Goal: Transaction & Acquisition: Purchase product/service

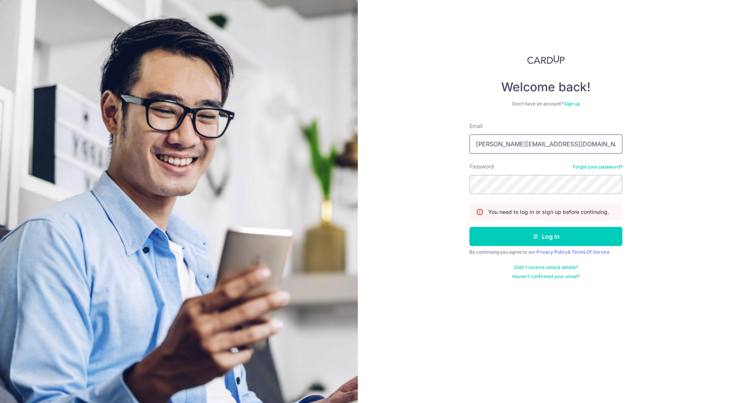
click at [552, 145] on input "[PERSON_NAME][EMAIL_ADDRESS][DOMAIN_NAME]" at bounding box center [546, 144] width 153 height 19
type input "[EMAIL_ADDRESS][DOMAIN_NAME]"
drag, startPoint x: 538, startPoint y: 238, endPoint x: 527, endPoint y: 241, distance: 12.2
click at [538, 237] on icon "submit" at bounding box center [536, 237] width 6 height 6
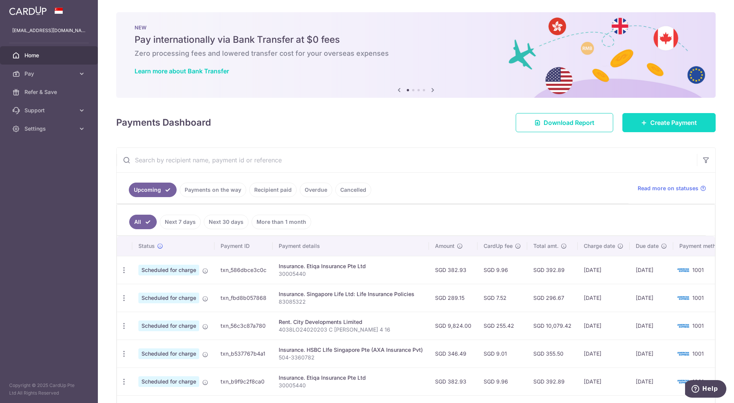
click at [667, 124] on span "Create Payment" at bounding box center [674, 122] width 47 height 9
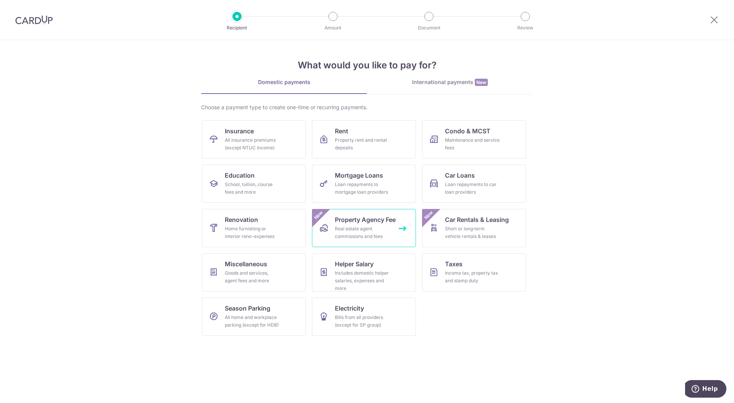
click at [375, 228] on div "Real estate agent commissions and fees" at bounding box center [362, 232] width 55 height 15
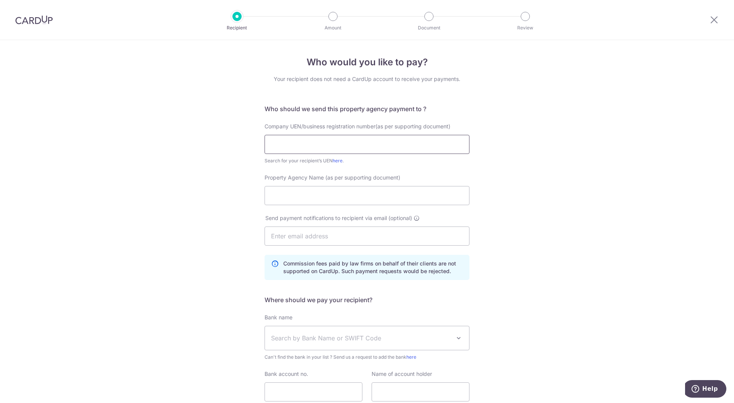
click at [317, 145] on input "text" at bounding box center [367, 144] width 205 height 19
drag, startPoint x: 142, startPoint y: 182, endPoint x: 136, endPoint y: 190, distance: 9.5
click at [142, 182] on div "Who would you like to pay? Your recipient does not need a CardUp account to rec…" at bounding box center [367, 251] width 734 height 423
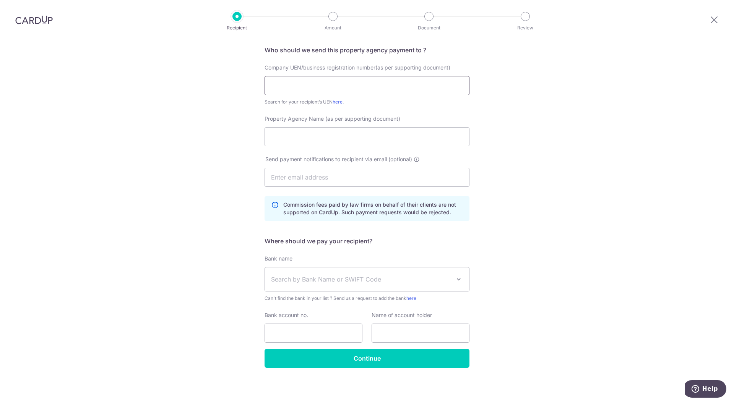
click at [333, 80] on input "text" at bounding box center [367, 85] width 205 height 19
type input "ZQ Business Consultancy Pte Ltd"
drag, startPoint x: 392, startPoint y: 85, endPoint x: 235, endPoint y: 85, distance: 156.8
click at [235, 85] on div "Who would you like to pay? Your recipient does not need a CardUp account to rec…" at bounding box center [367, 192] width 734 height 423
click at [326, 136] on input "Property Agency Name (as per supporting document)" at bounding box center [367, 136] width 205 height 19
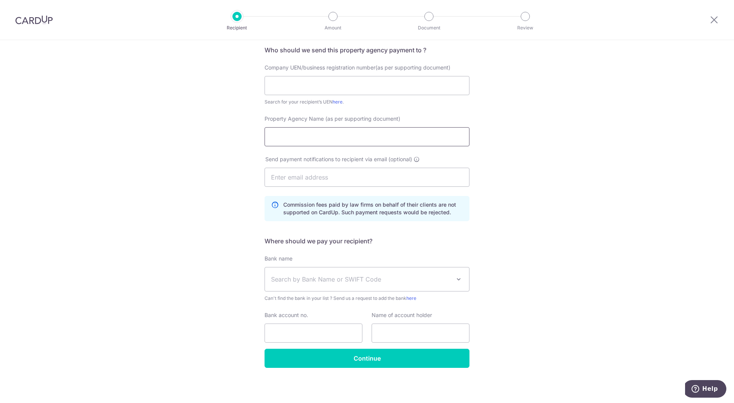
paste input "ZQ Business Consultancy Pte Ltd"
type input "ZQ Business Consultancy Pte Ltd"
click at [294, 80] on input "text" at bounding box center [367, 85] width 205 height 19
type input "201627253C"
click at [364, 175] on input "text" at bounding box center [367, 177] width 205 height 19
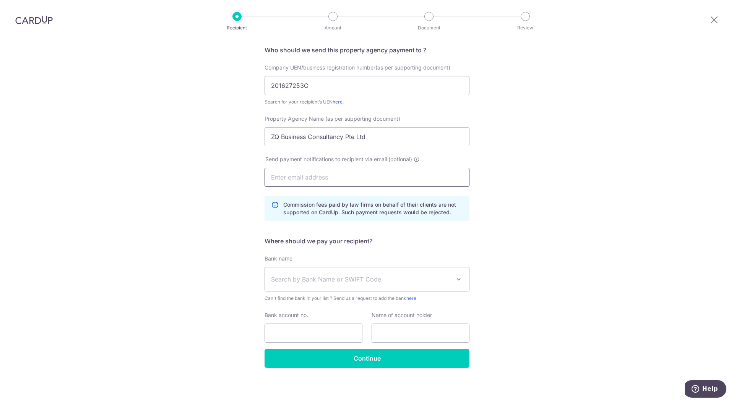
type input "chris@blackmarketing.com"
type input "Chris Reed"
drag, startPoint x: 369, startPoint y: 174, endPoint x: 211, endPoint y: 172, distance: 157.2
click at [211, 172] on div "Who would you like to pay? Your recipient does not need a CardUp account to rec…" at bounding box center [367, 192] width 734 height 423
click at [369, 284] on span "Search by Bank Name or SWIFT Code" at bounding box center [367, 280] width 204 height 24
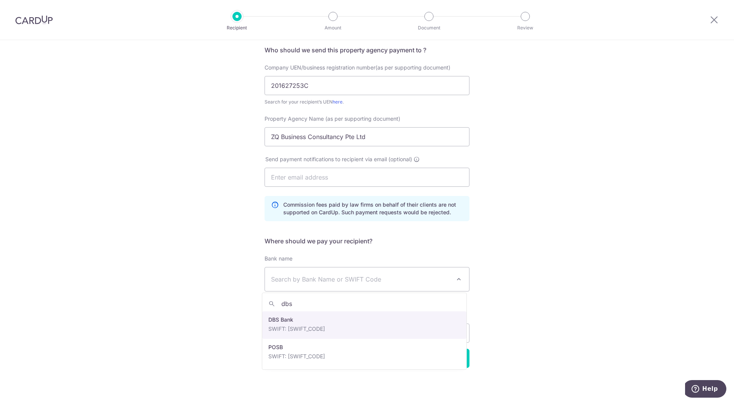
type input "dbs"
drag, startPoint x: 339, startPoint y: 330, endPoint x: 362, endPoint y: 339, distance: 24.7
select select "6"
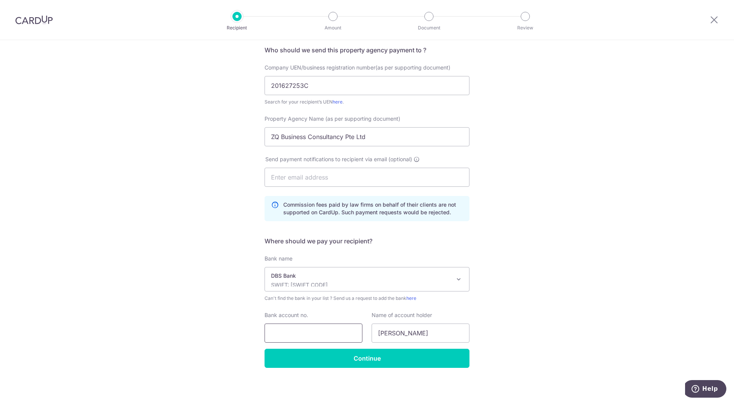
click at [310, 331] on input "Bank account no." at bounding box center [314, 333] width 98 height 19
click at [441, 338] on input "Chris Reed" at bounding box center [421, 333] width 98 height 19
type input "C"
type input "0720395280"
click at [311, 337] on input "Bank account no." at bounding box center [314, 333] width 98 height 19
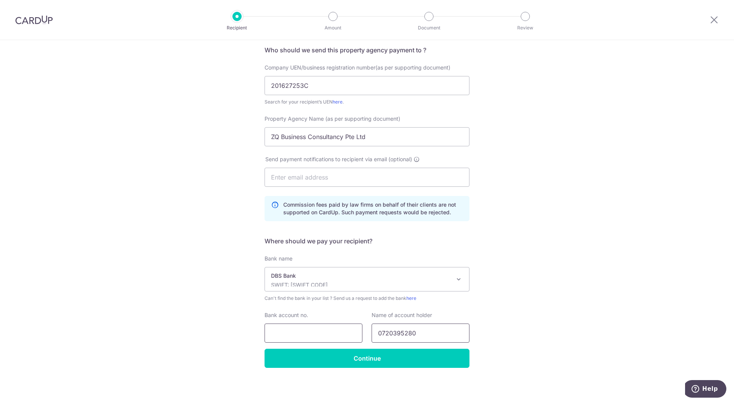
drag, startPoint x: 440, startPoint y: 333, endPoint x: 357, endPoint y: 331, distance: 83.4
click at [357, 331] on div "Bank account no. Name of account holder 0720395280" at bounding box center [367, 327] width 214 height 31
click at [316, 335] on input "Bank account no." at bounding box center [314, 333] width 98 height 19
paste input "0720395280"
type input "0720395280"
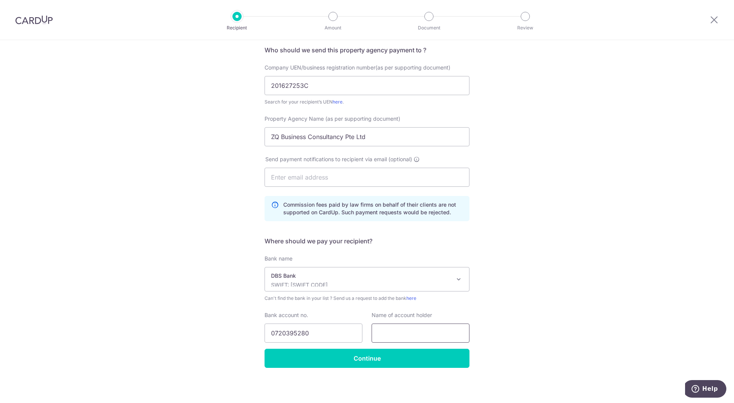
click at [399, 337] on input "text" at bounding box center [421, 333] width 98 height 19
type input "ZQ Business Consultancy Pte Ltd"
click at [385, 358] on input "Continue" at bounding box center [367, 358] width 205 height 19
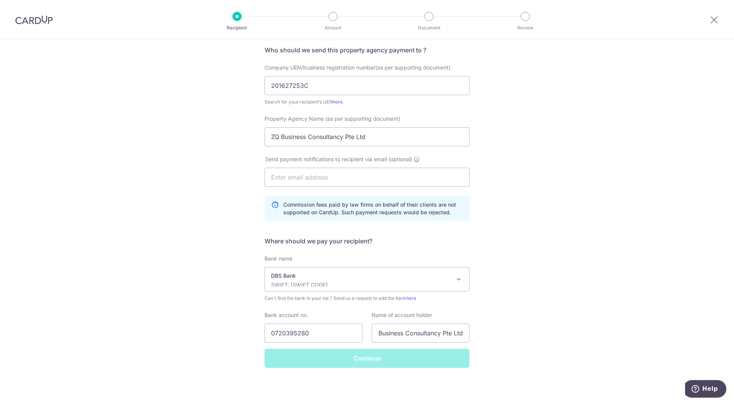
scroll to position [0, 0]
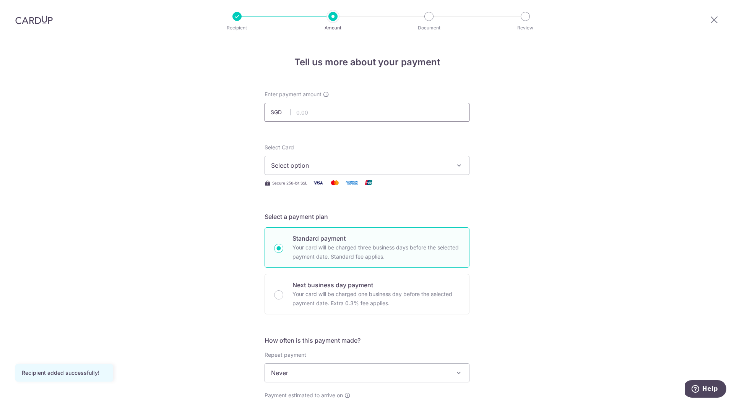
click at [351, 118] on input "text" at bounding box center [367, 112] width 205 height 19
type input "17,000.00"
click at [415, 167] on span "Select option" at bounding box center [360, 165] width 178 height 9
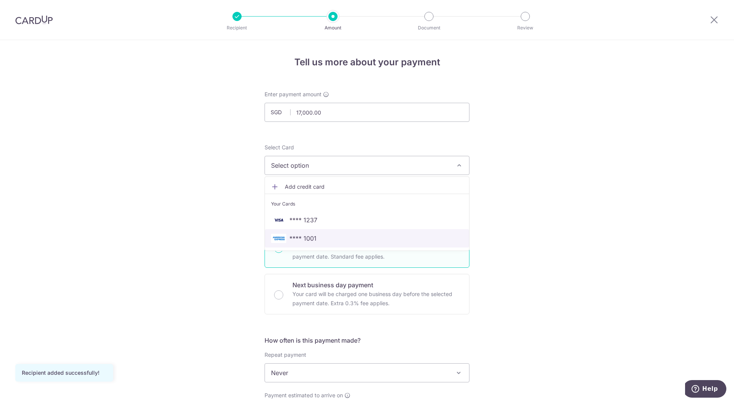
drag, startPoint x: 305, startPoint y: 237, endPoint x: 407, endPoint y: 242, distance: 101.8
click at [305, 237] on span "**** 1001" at bounding box center [303, 238] width 27 height 9
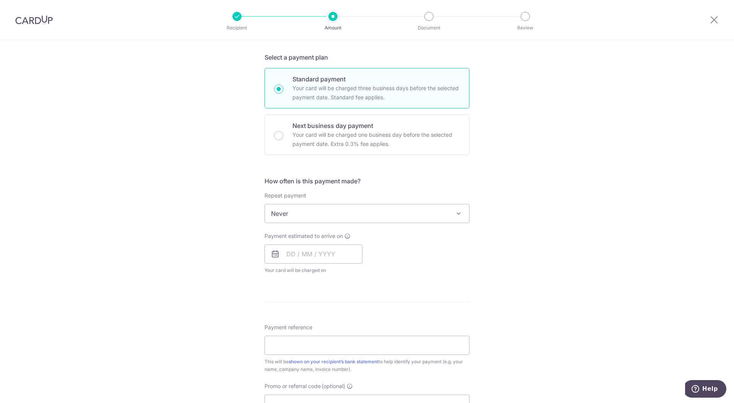
scroll to position [166, 0]
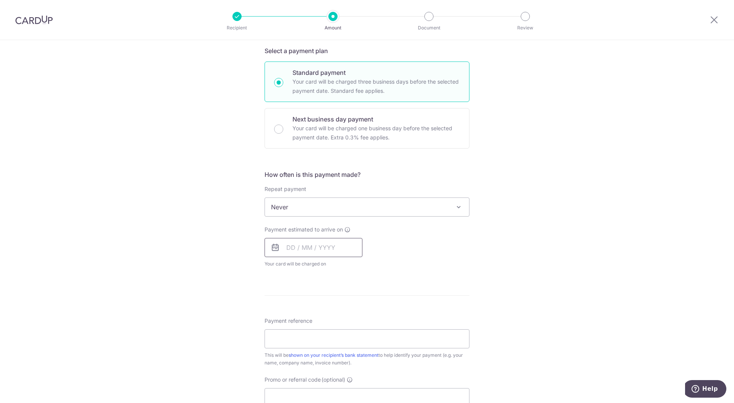
click at [307, 248] on input "text" at bounding box center [314, 247] width 98 height 19
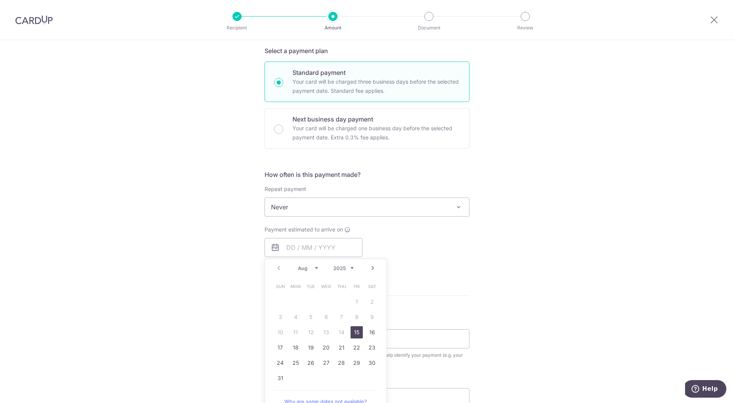
drag, startPoint x: 150, startPoint y: 291, endPoint x: 180, endPoint y: 300, distance: 31.0
click at [150, 291] on div "Tell us more about your payment Enter payment amount SGD 17,000.00 17000.00 Rec…" at bounding box center [367, 220] width 734 height 692
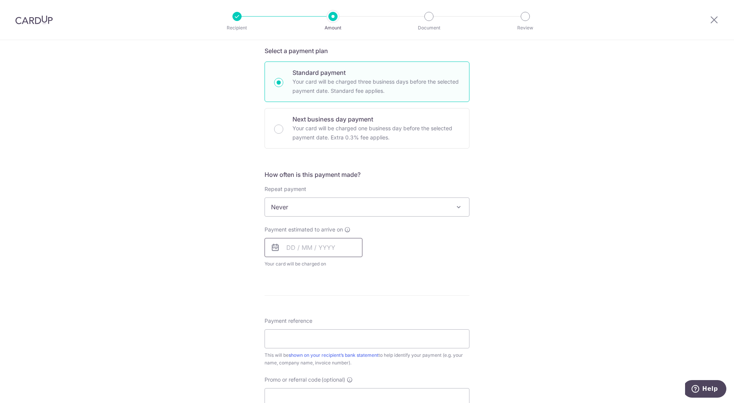
click at [304, 246] on input "text" at bounding box center [314, 247] width 98 height 19
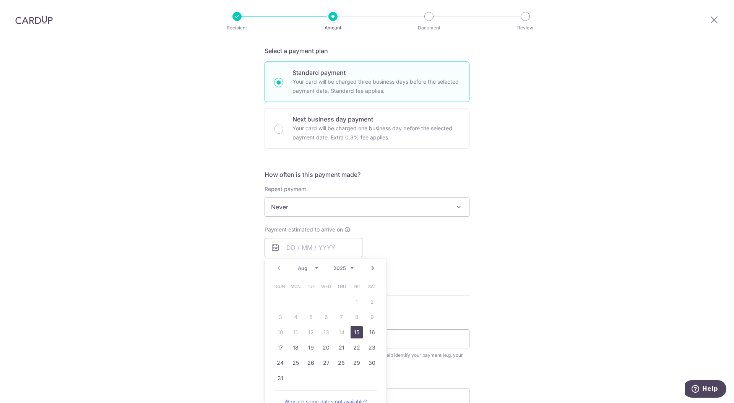
click at [353, 332] on link "15" at bounding box center [357, 333] width 12 height 12
type input "[DATE]"
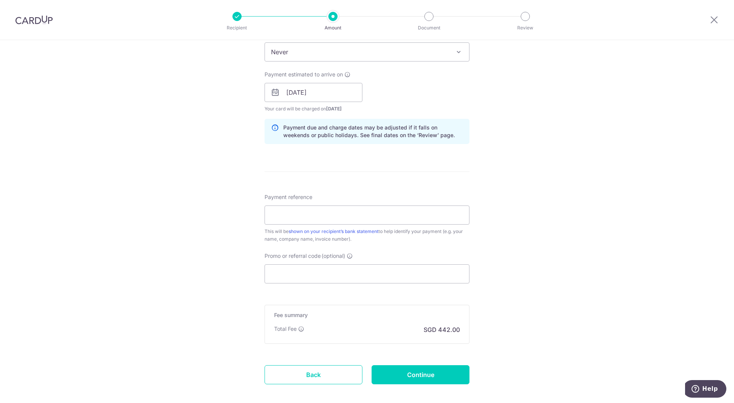
scroll to position [324, 0]
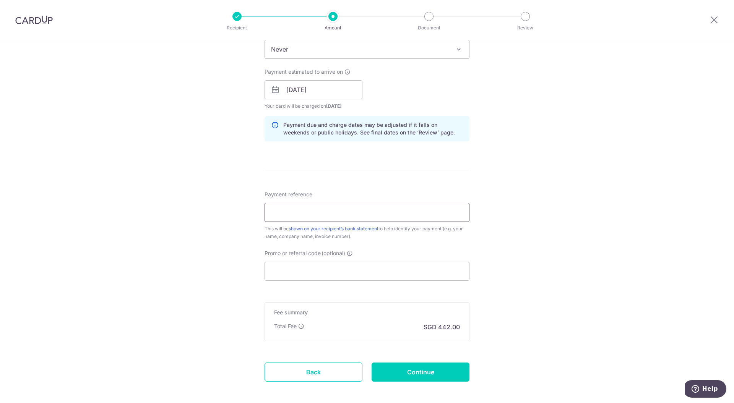
click at [340, 211] on input "Payment reference" at bounding box center [367, 212] width 205 height 19
type input "C"
type input "Ong [PERSON_NAME]"
click at [407, 369] on input "Continue" at bounding box center [421, 372] width 98 height 19
type input "Create Schedule"
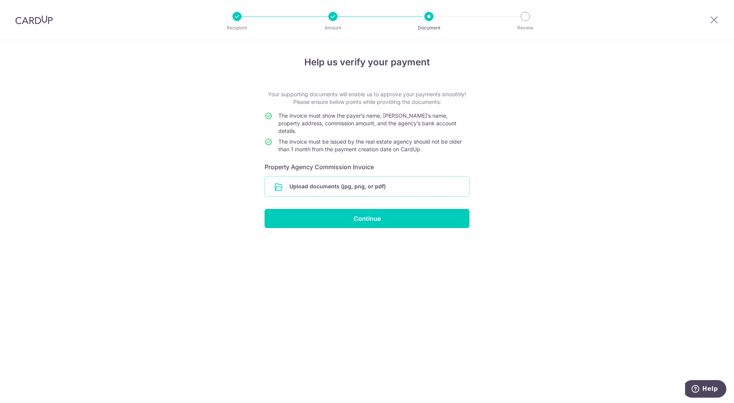
click at [356, 183] on input "file" at bounding box center [367, 187] width 204 height 20
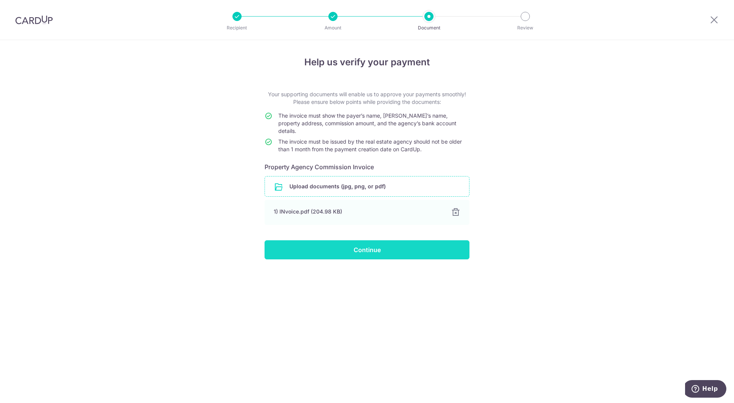
click at [382, 243] on input "Continue" at bounding box center [367, 250] width 205 height 19
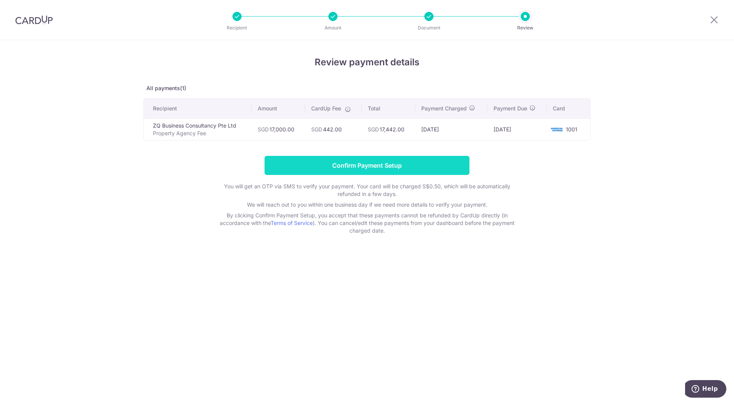
click at [360, 164] on input "Confirm Payment Setup" at bounding box center [367, 165] width 205 height 19
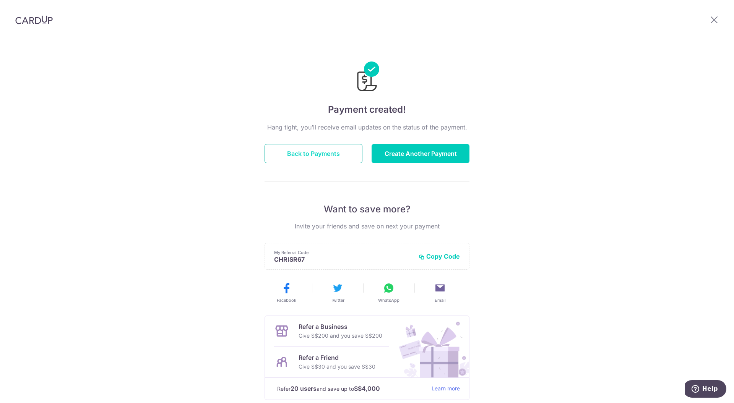
click at [313, 154] on button "Back to Payments" at bounding box center [314, 153] width 98 height 19
